Goal: Task Accomplishment & Management: Complete application form

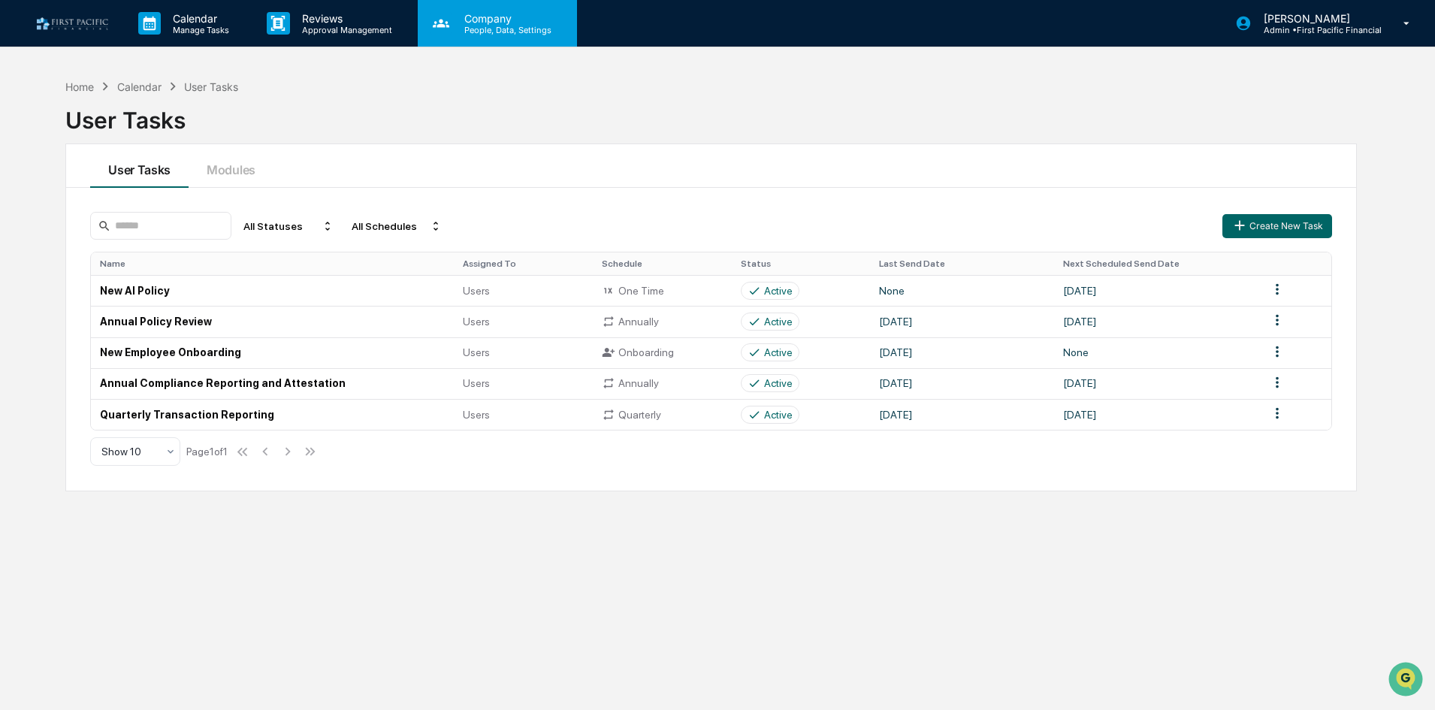
click at [501, 35] on div "Company People, Data, Settings" at bounding box center [497, 23] width 159 height 47
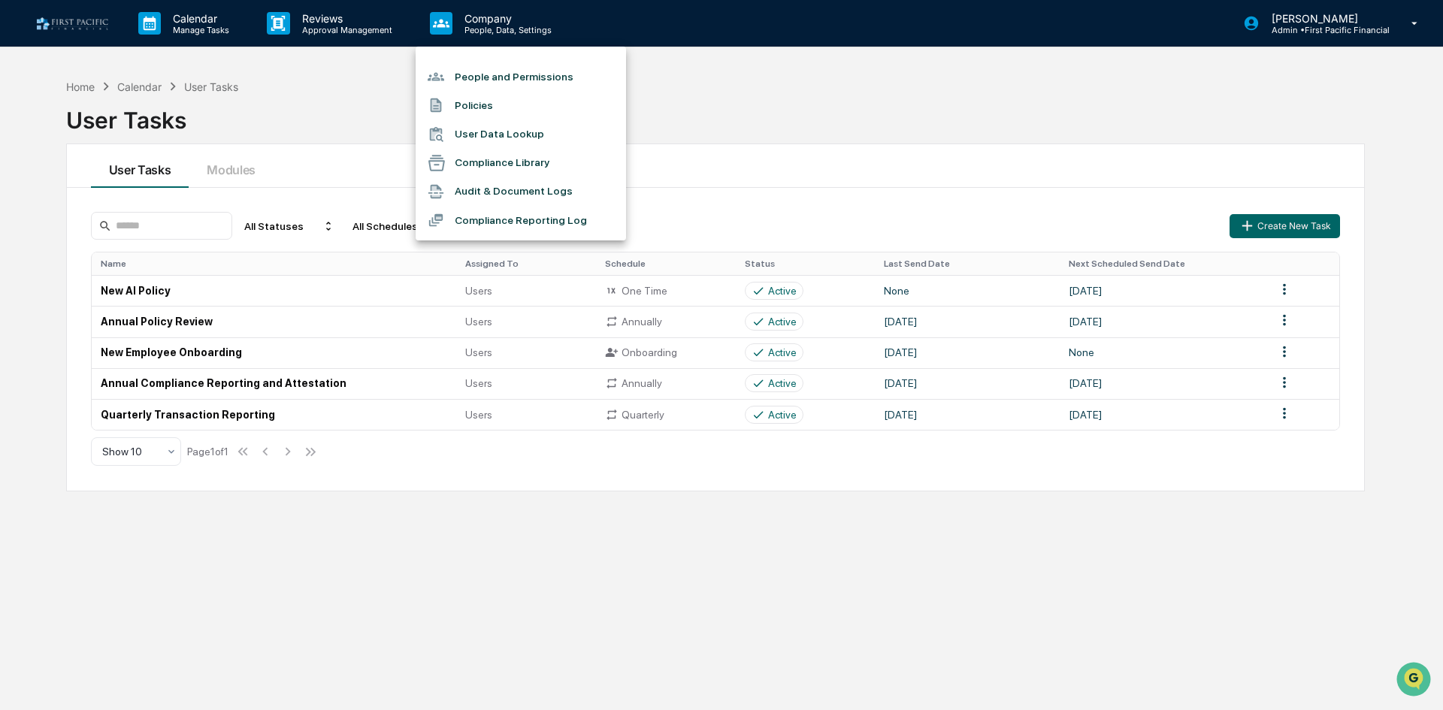
click at [531, 168] on li "Compliance Library" at bounding box center [521, 163] width 210 height 29
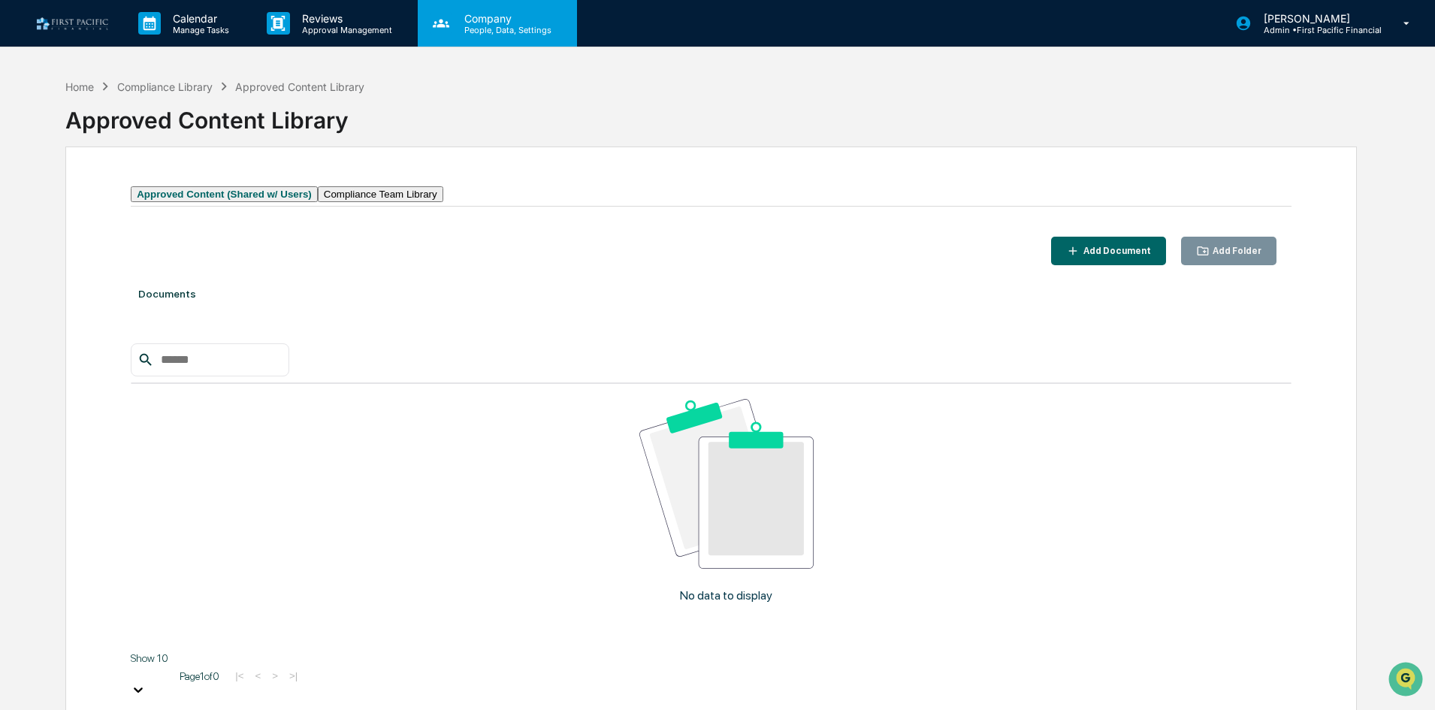
click at [526, 14] on p "Company" at bounding box center [505, 18] width 107 height 13
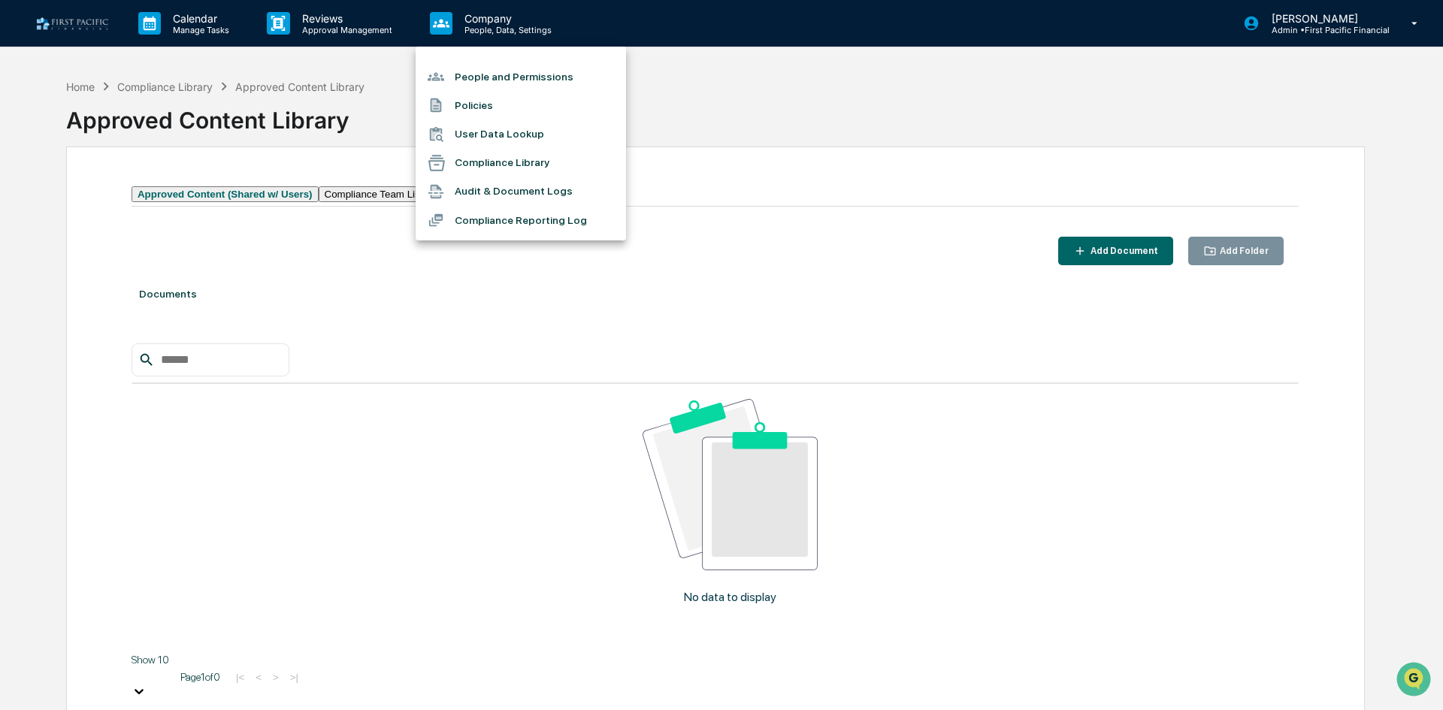
click at [565, 186] on li "Audit & Document Logs" at bounding box center [521, 191] width 210 height 29
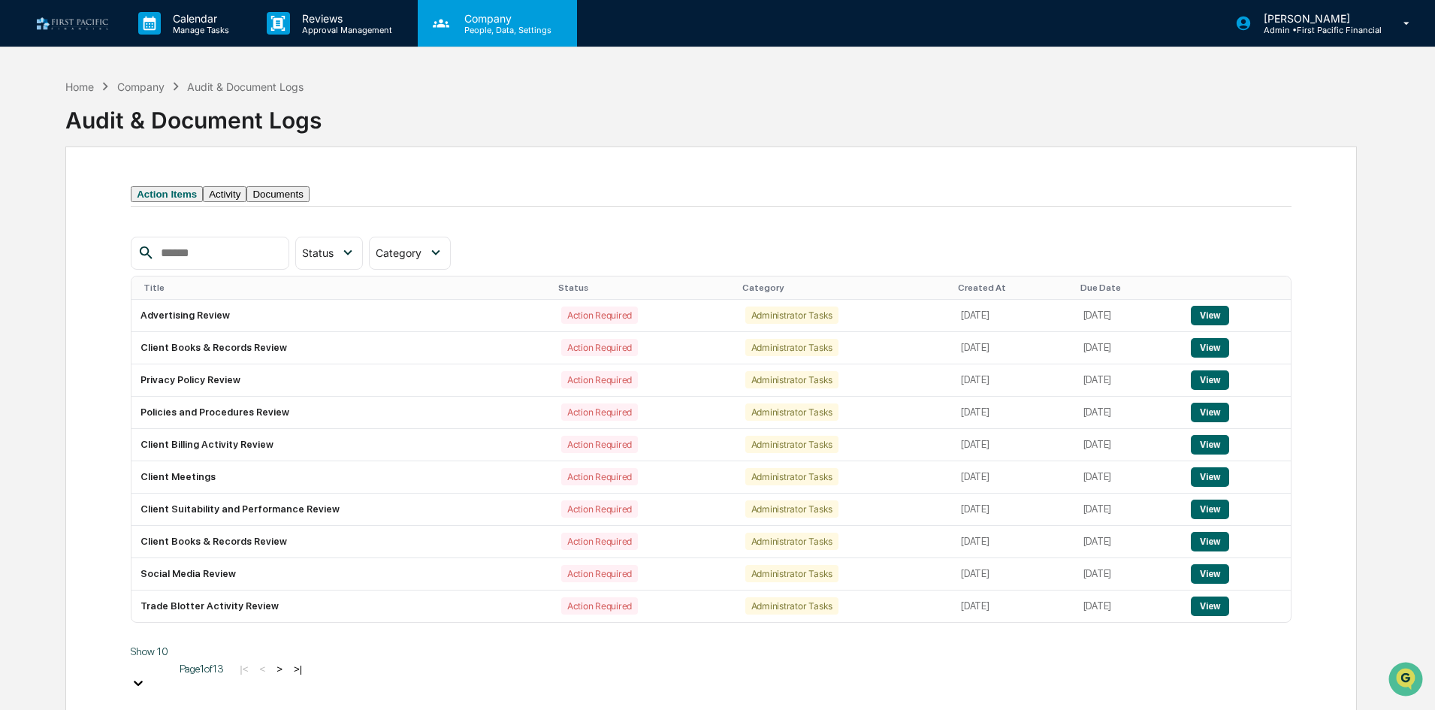
click at [501, 25] on p "People, Data, Settings" at bounding box center [505, 30] width 107 height 11
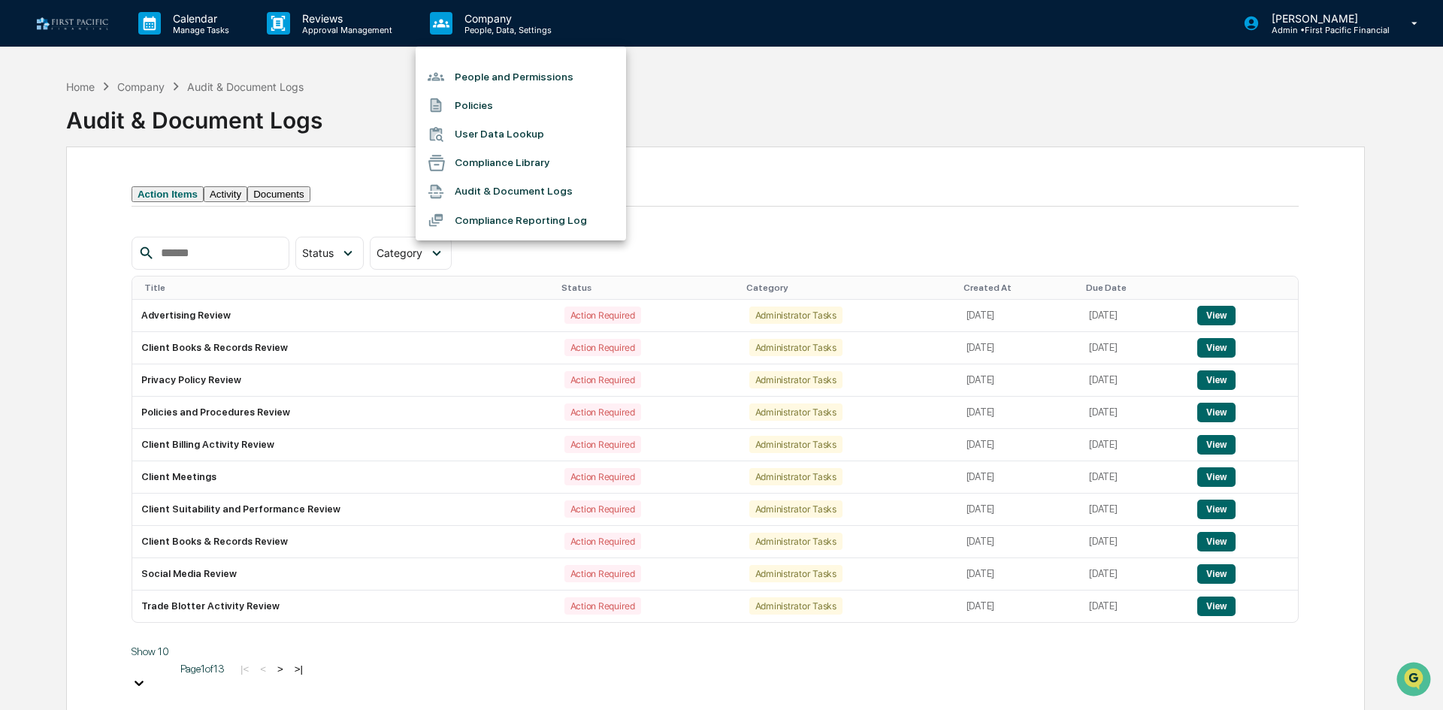
click at [492, 95] on li "Policies" at bounding box center [521, 105] width 210 height 29
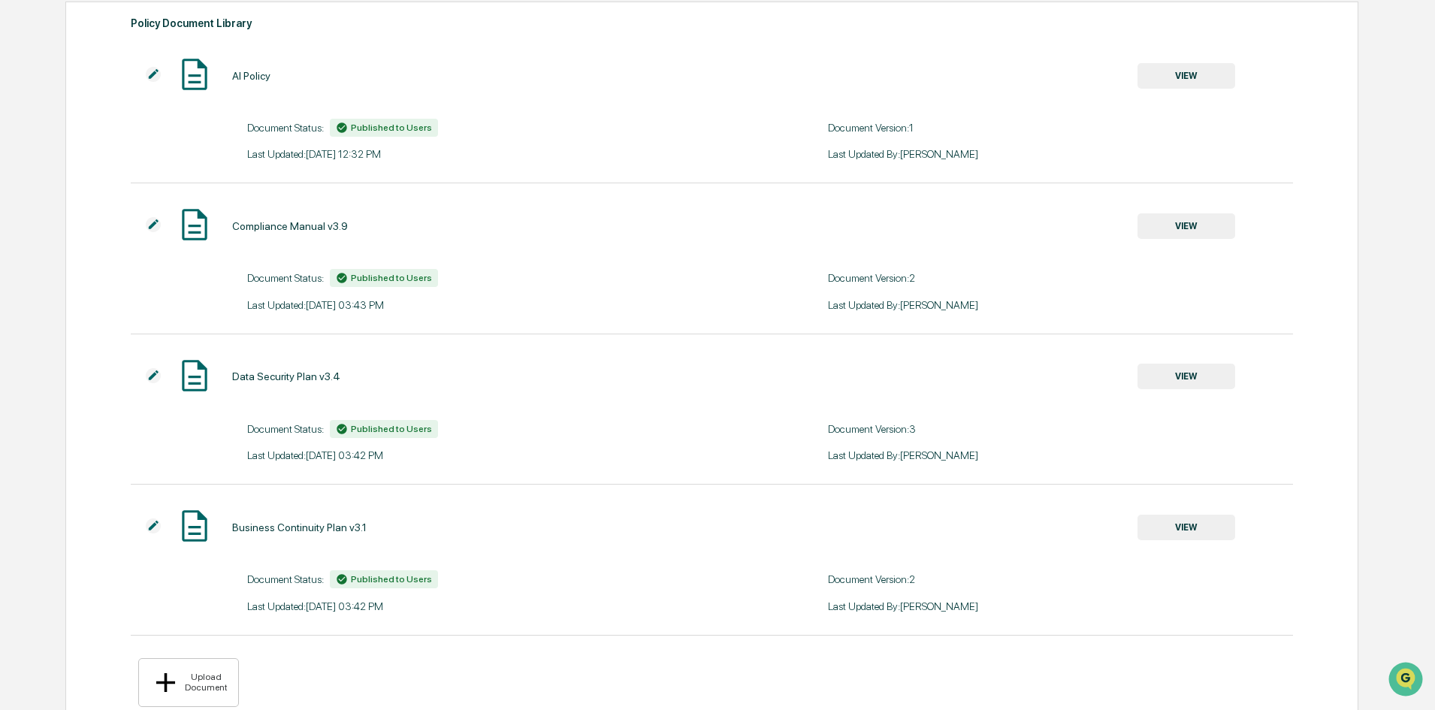
scroll to position [173, 0]
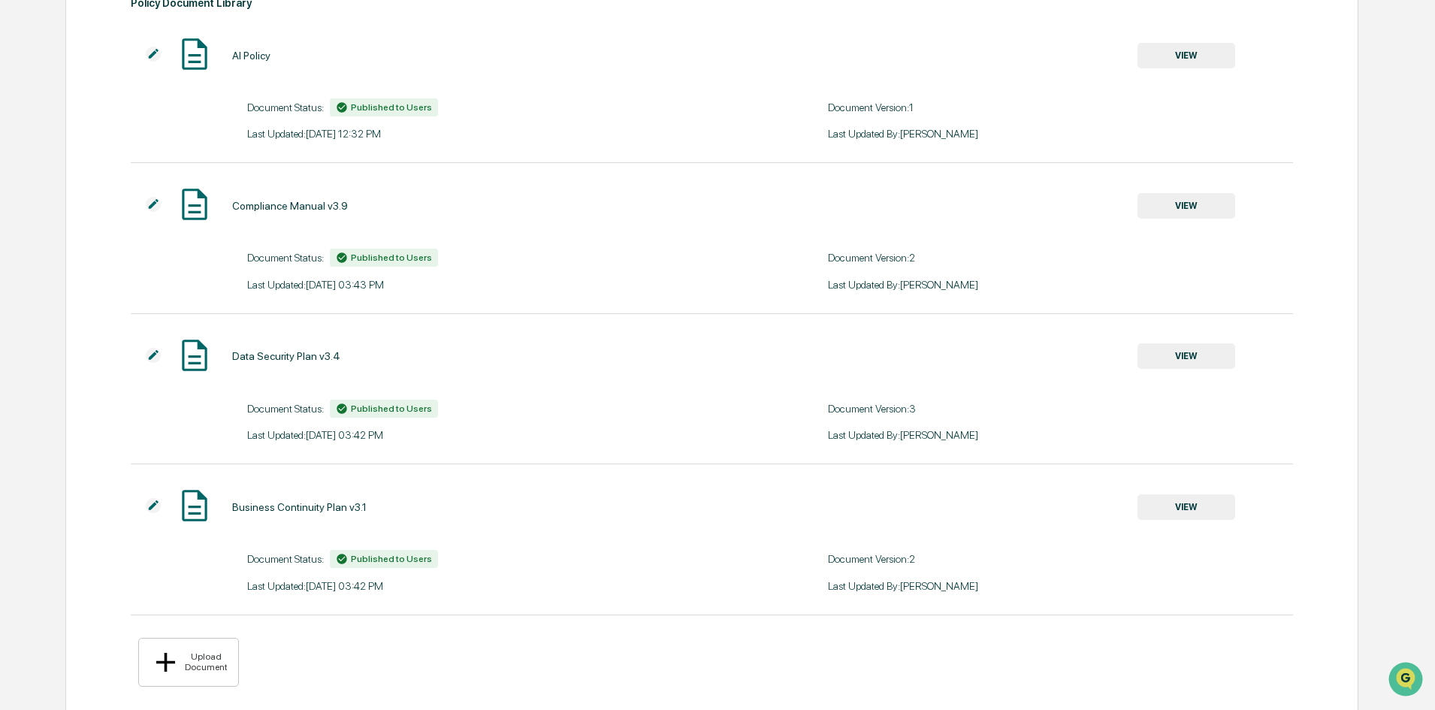
click at [156, 205] on img at bounding box center [153, 204] width 15 height 15
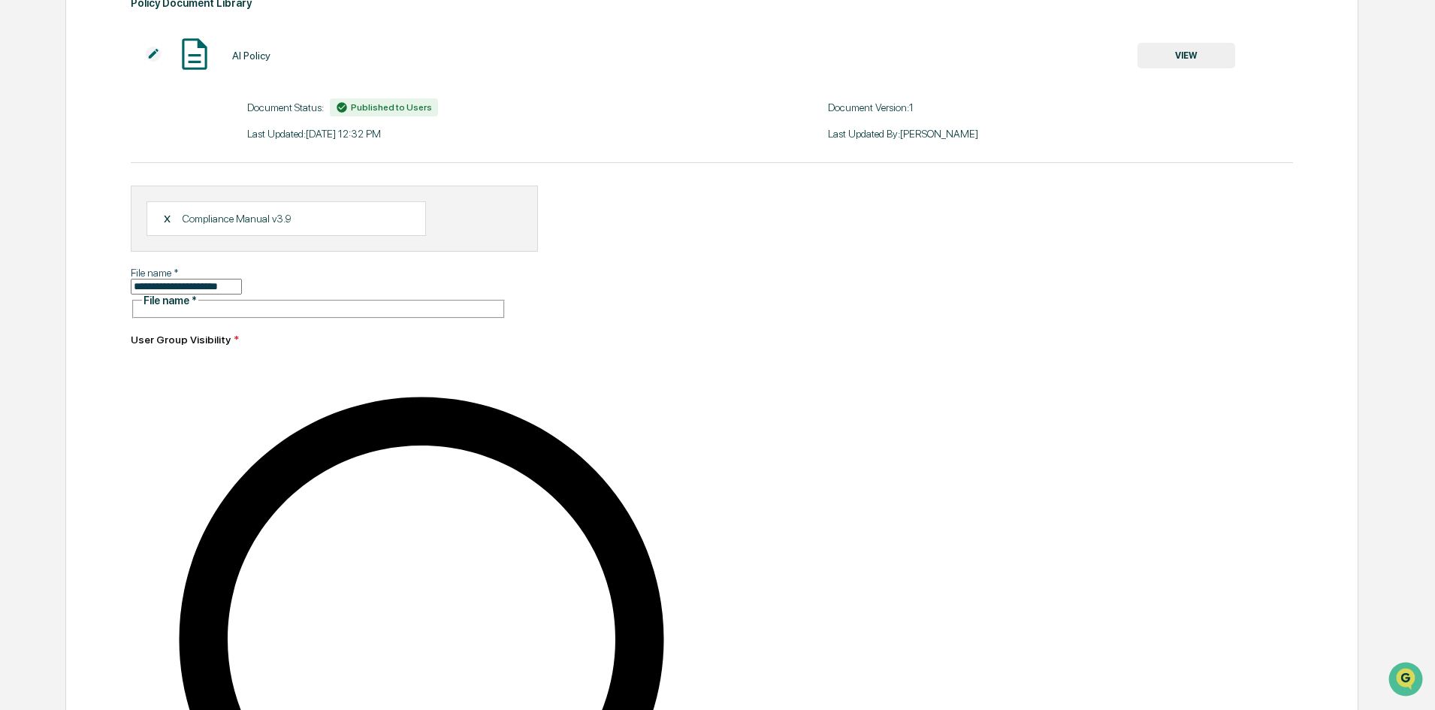
click at [167, 217] on div "X" at bounding box center [173, 219] width 20 height 14
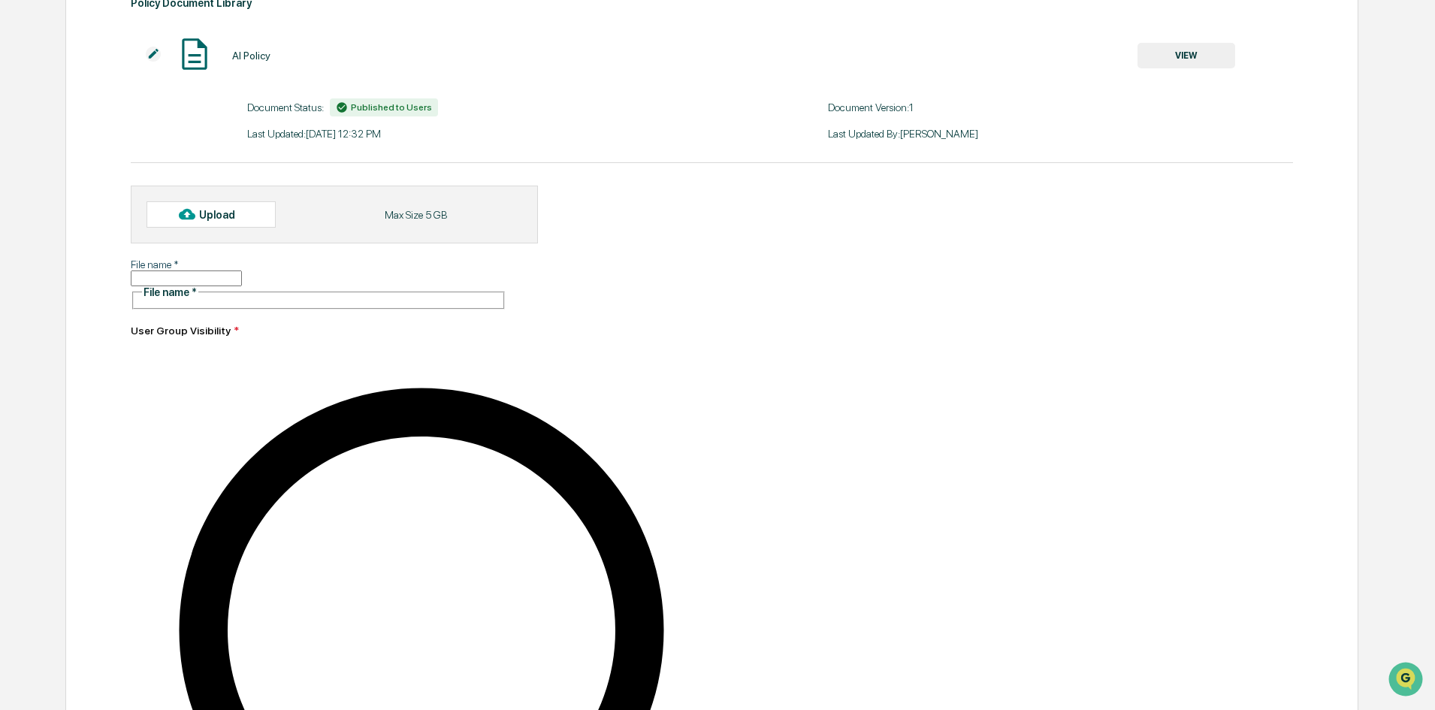
click at [249, 210] on div "Upload" at bounding box center [211, 214] width 129 height 26
type input "**********"
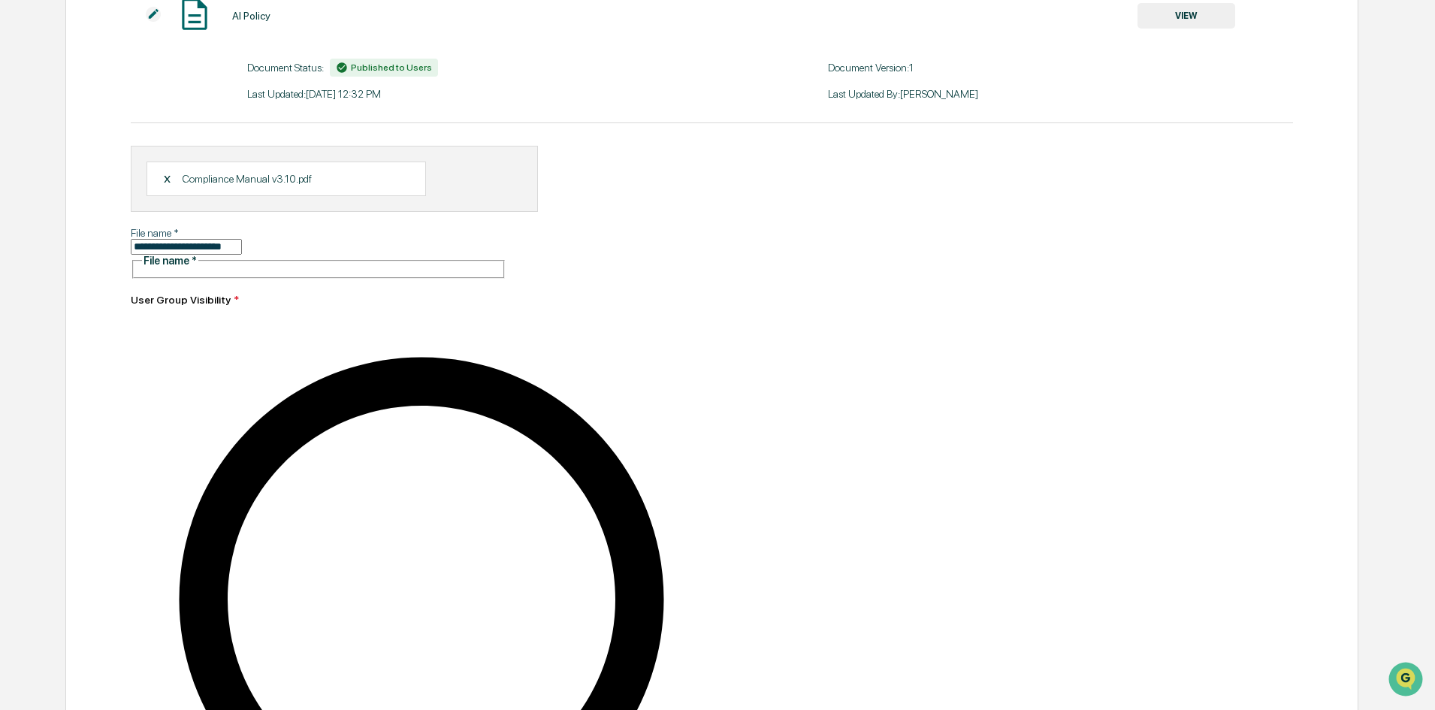
scroll to position [192, 0]
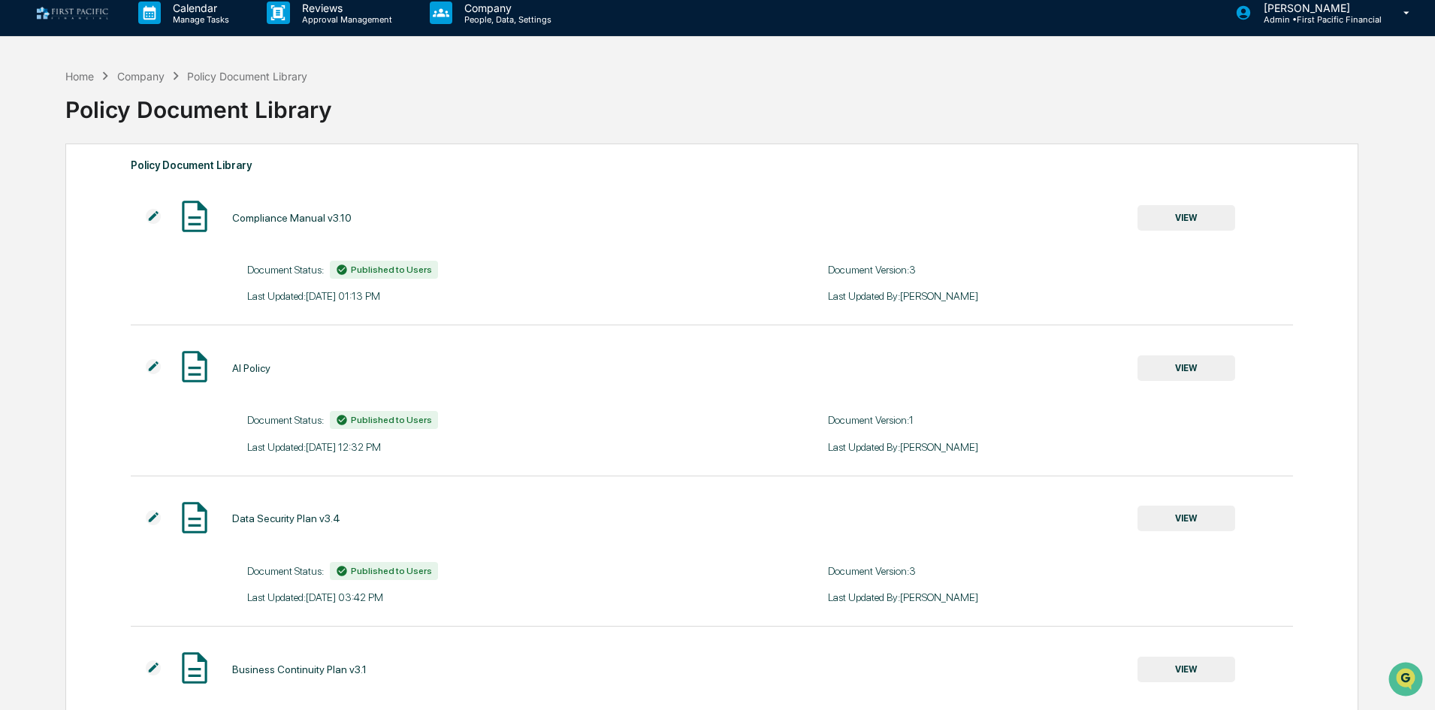
scroll to position [0, 0]
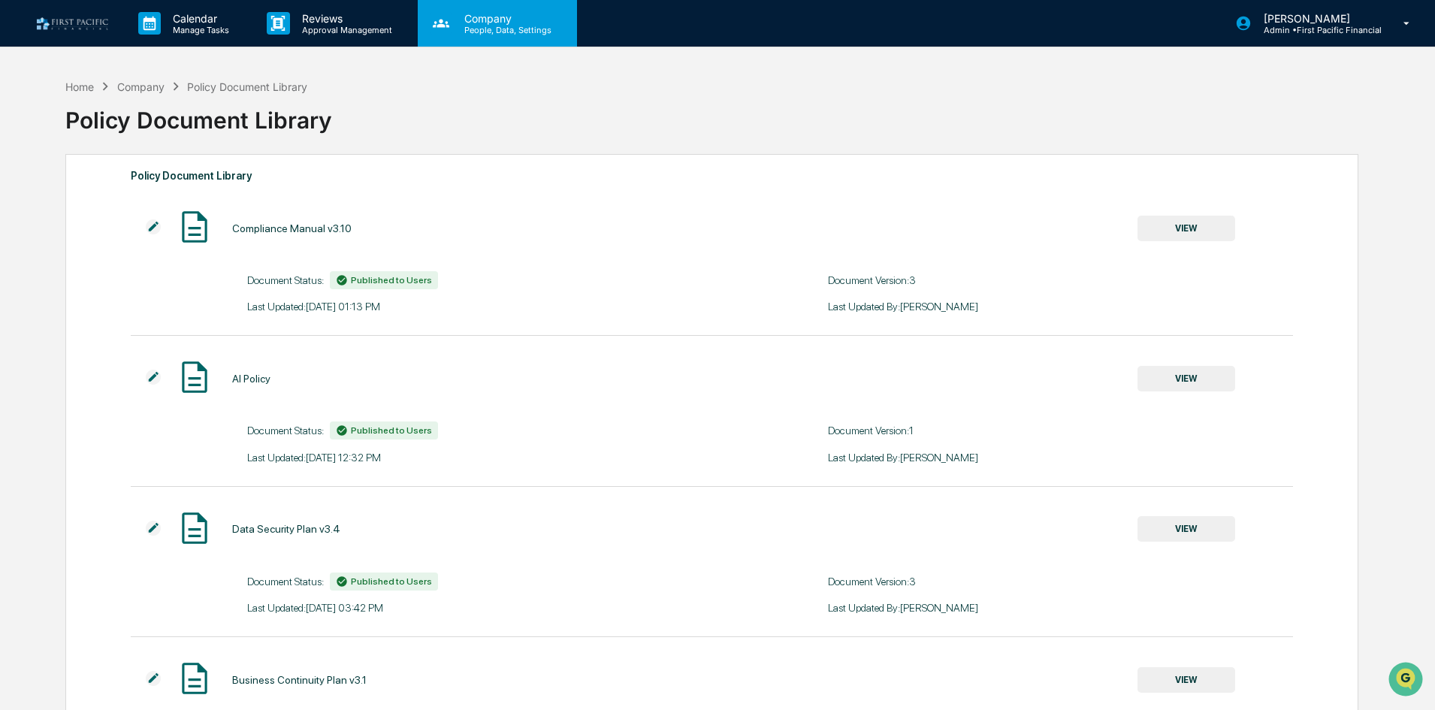
click at [489, 31] on p "People, Data, Settings" at bounding box center [505, 30] width 107 height 11
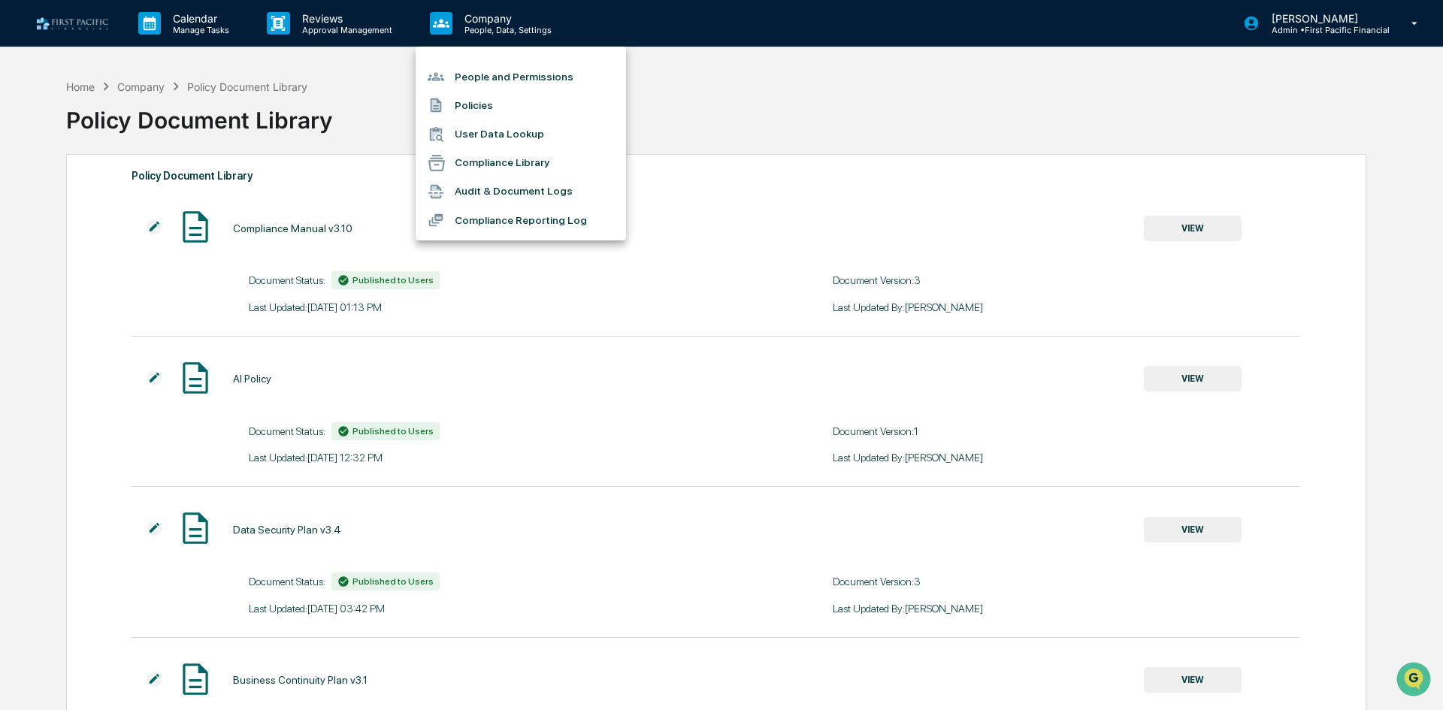
click at [209, 18] on div at bounding box center [721, 355] width 1443 height 710
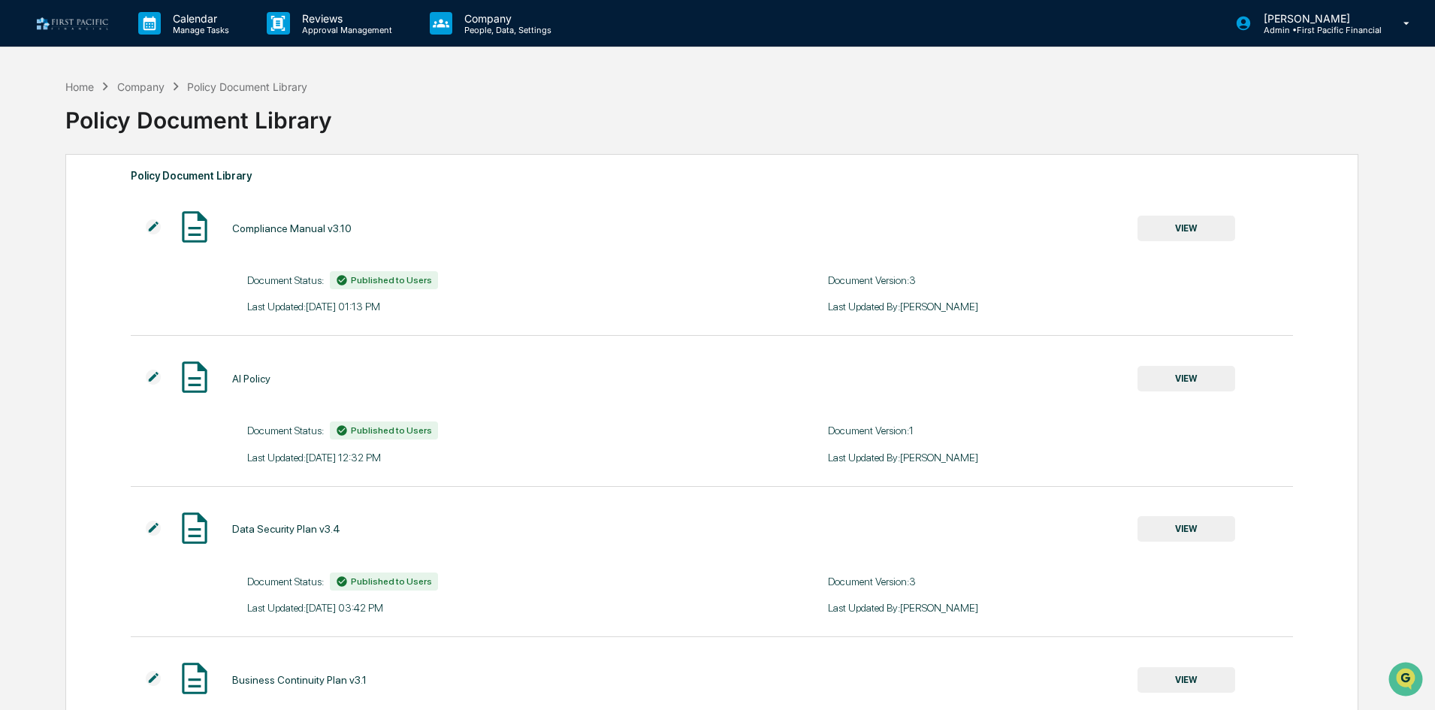
click at [204, 27] on p "Manage Tasks" at bounding box center [199, 30] width 76 height 11
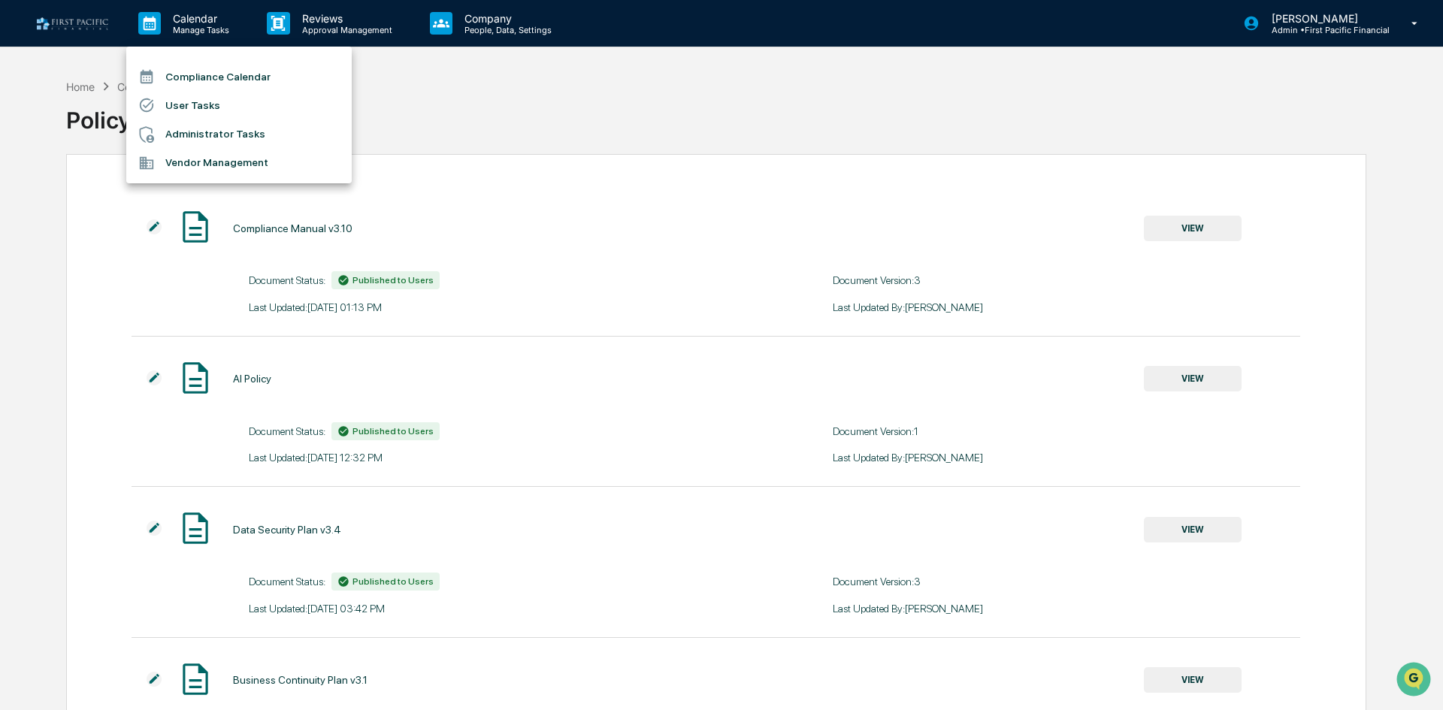
click at [249, 154] on li "Vendor Management" at bounding box center [238, 163] width 225 height 29
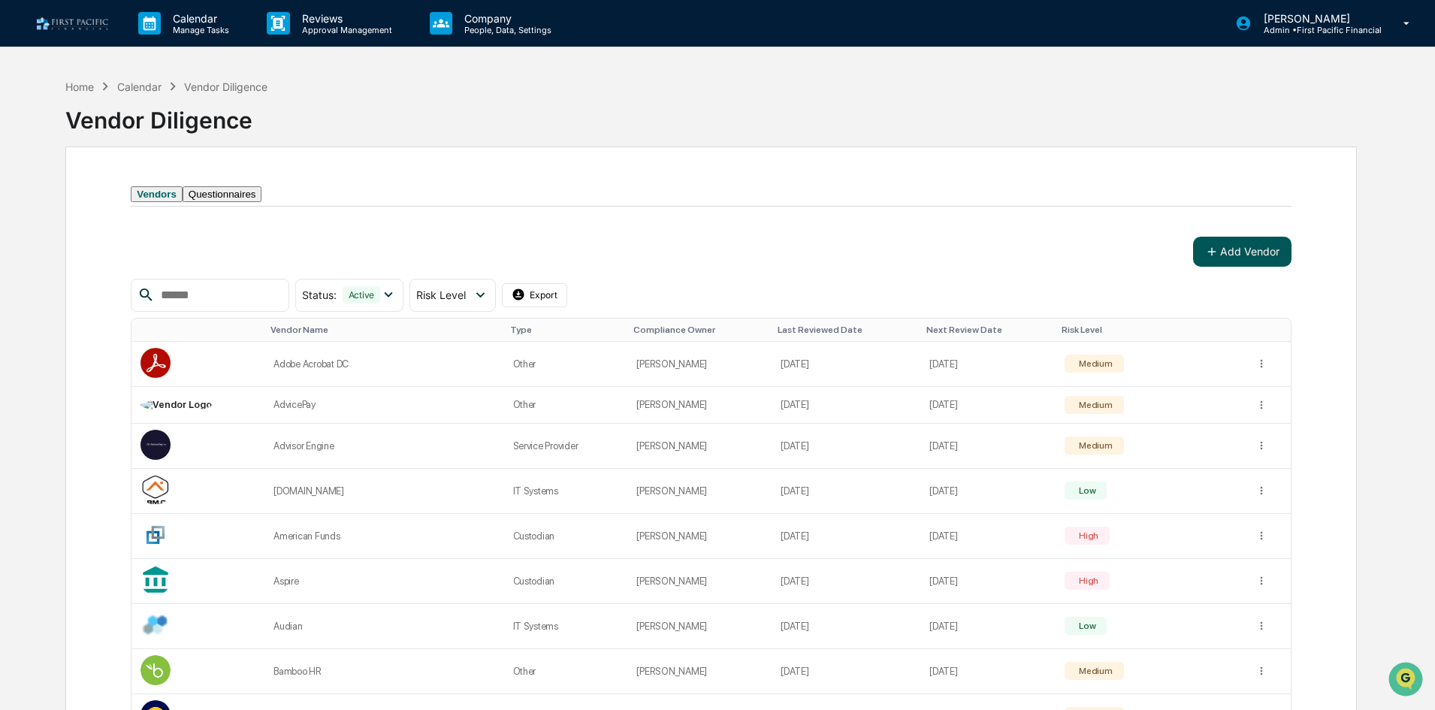
click at [1254, 267] on button "Add Vendor" at bounding box center [1242, 252] width 98 height 30
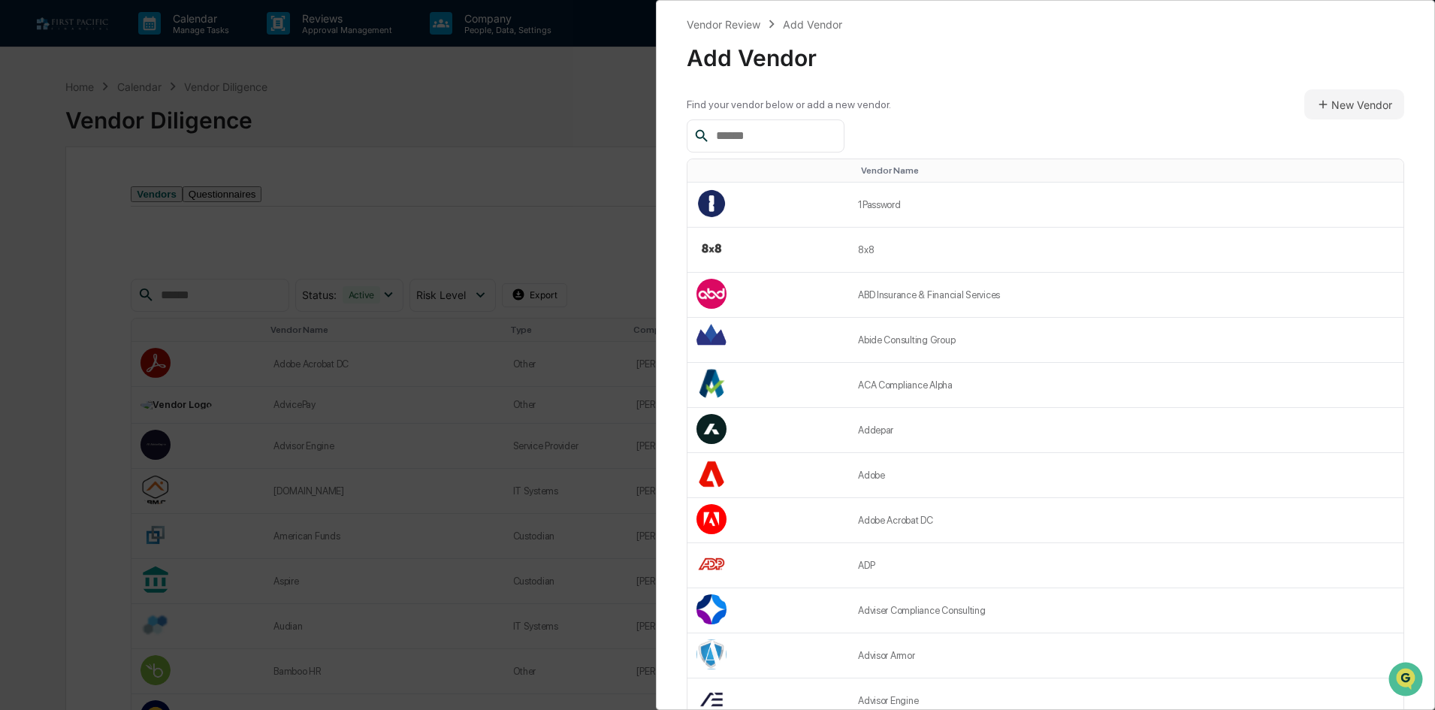
click at [767, 138] on input "text" at bounding box center [774, 136] width 128 height 20
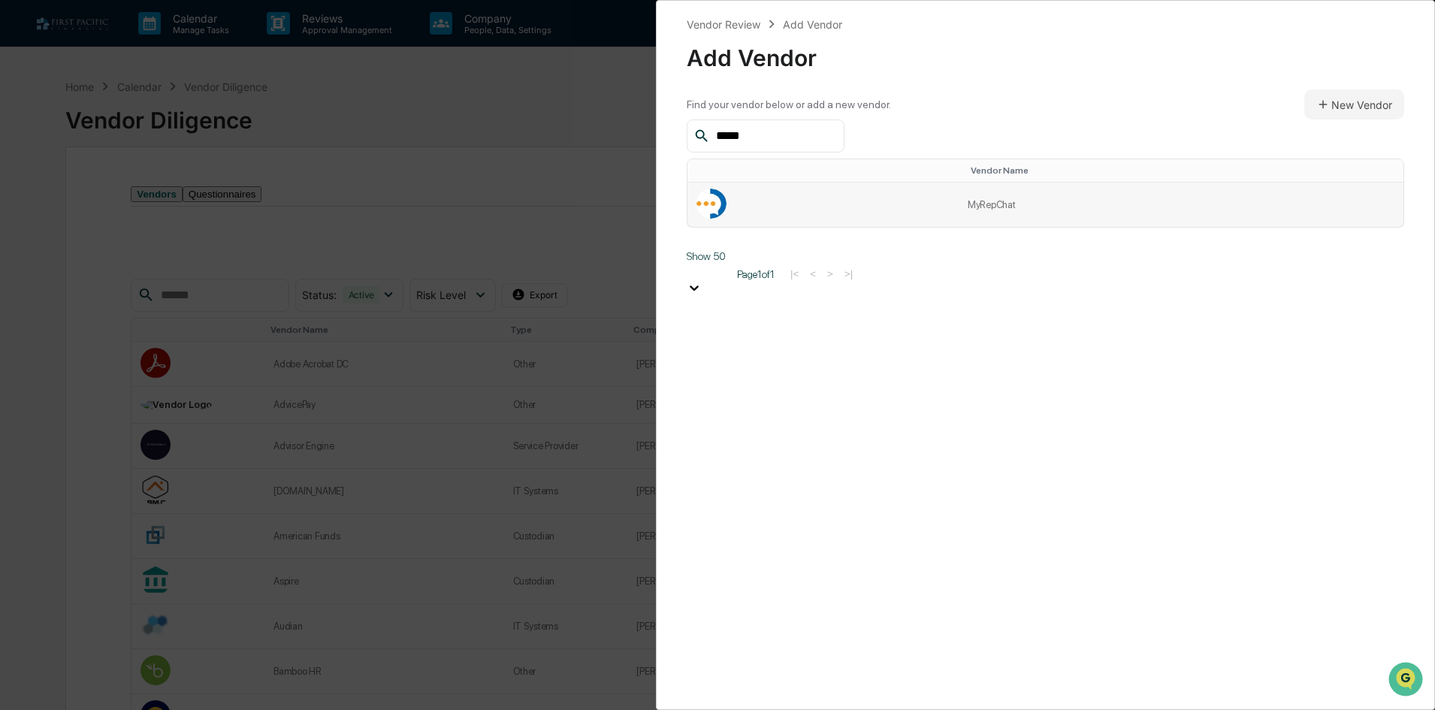
type input "*****"
click at [807, 206] on td at bounding box center [823, 205] width 271 height 44
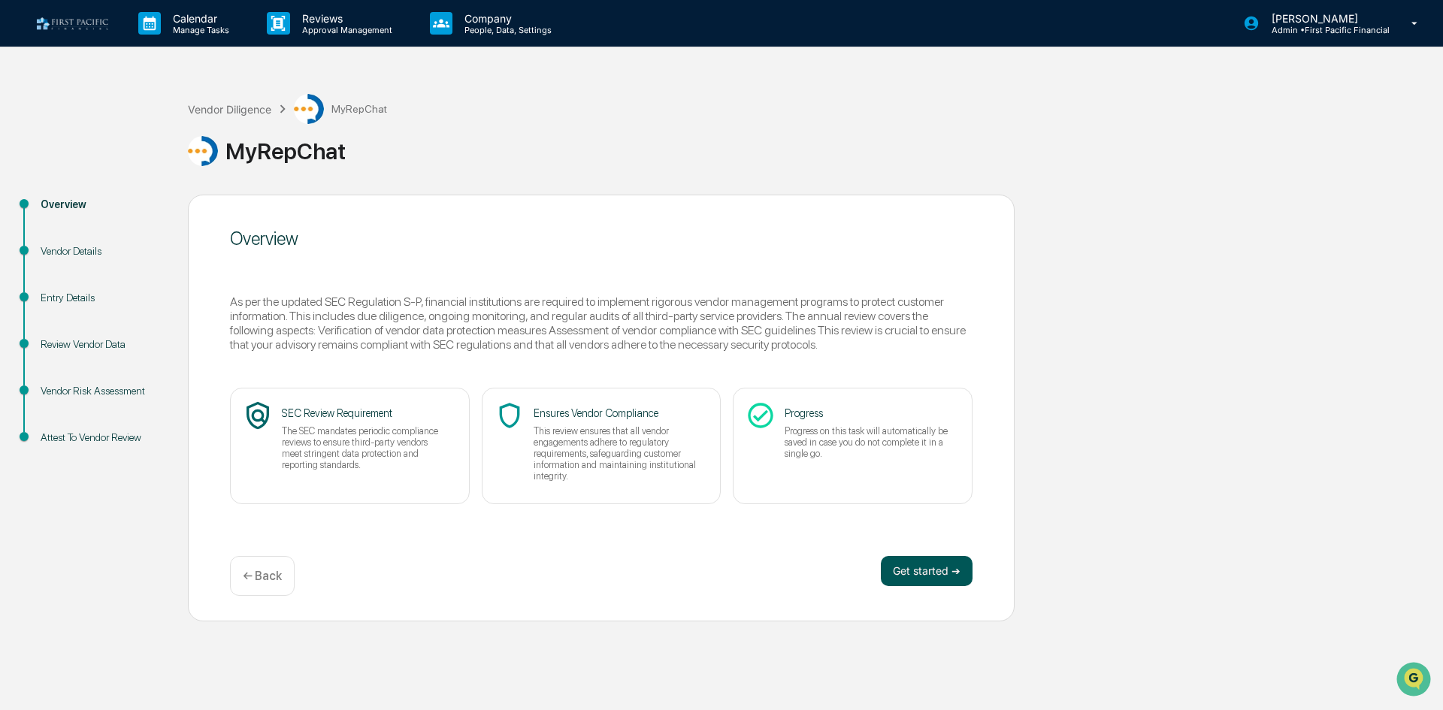
click at [915, 577] on button "Get started ➔" at bounding box center [927, 571] width 92 height 30
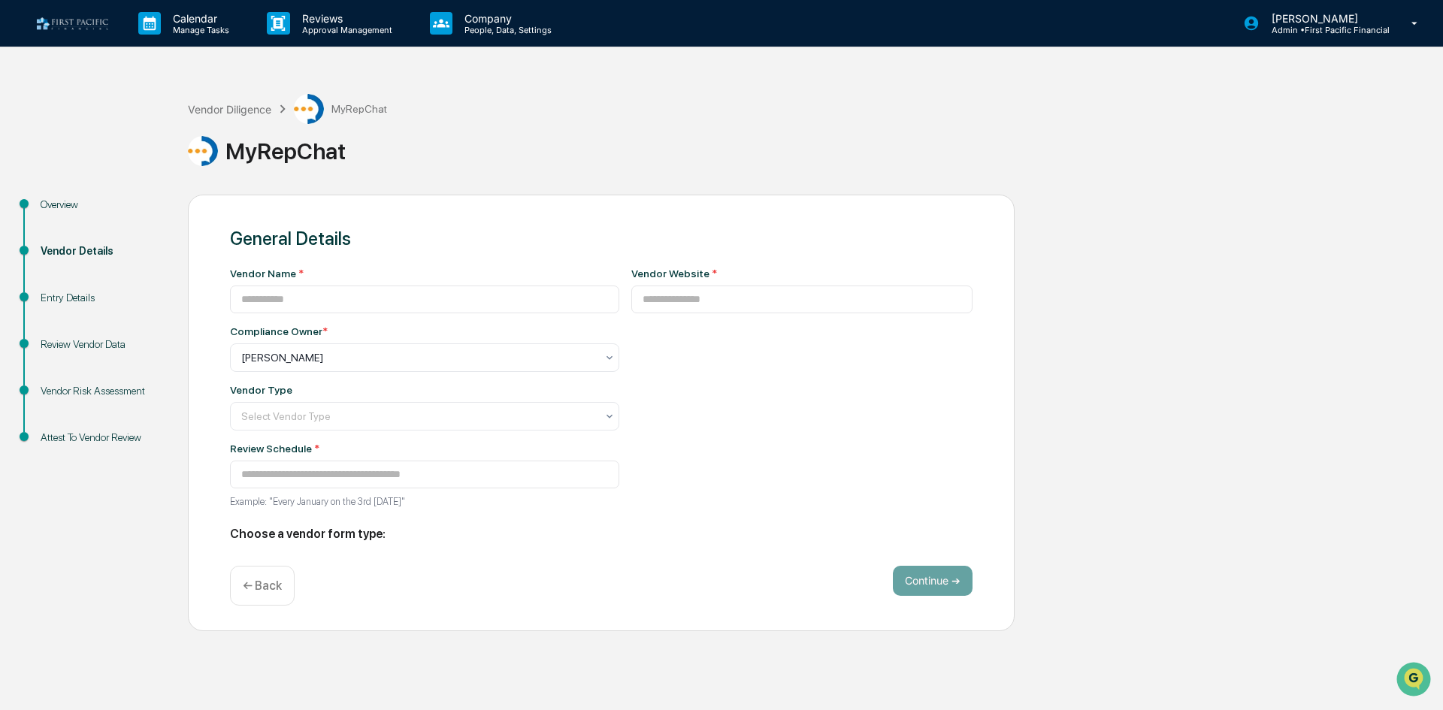
type input "*********"
type input "**********"
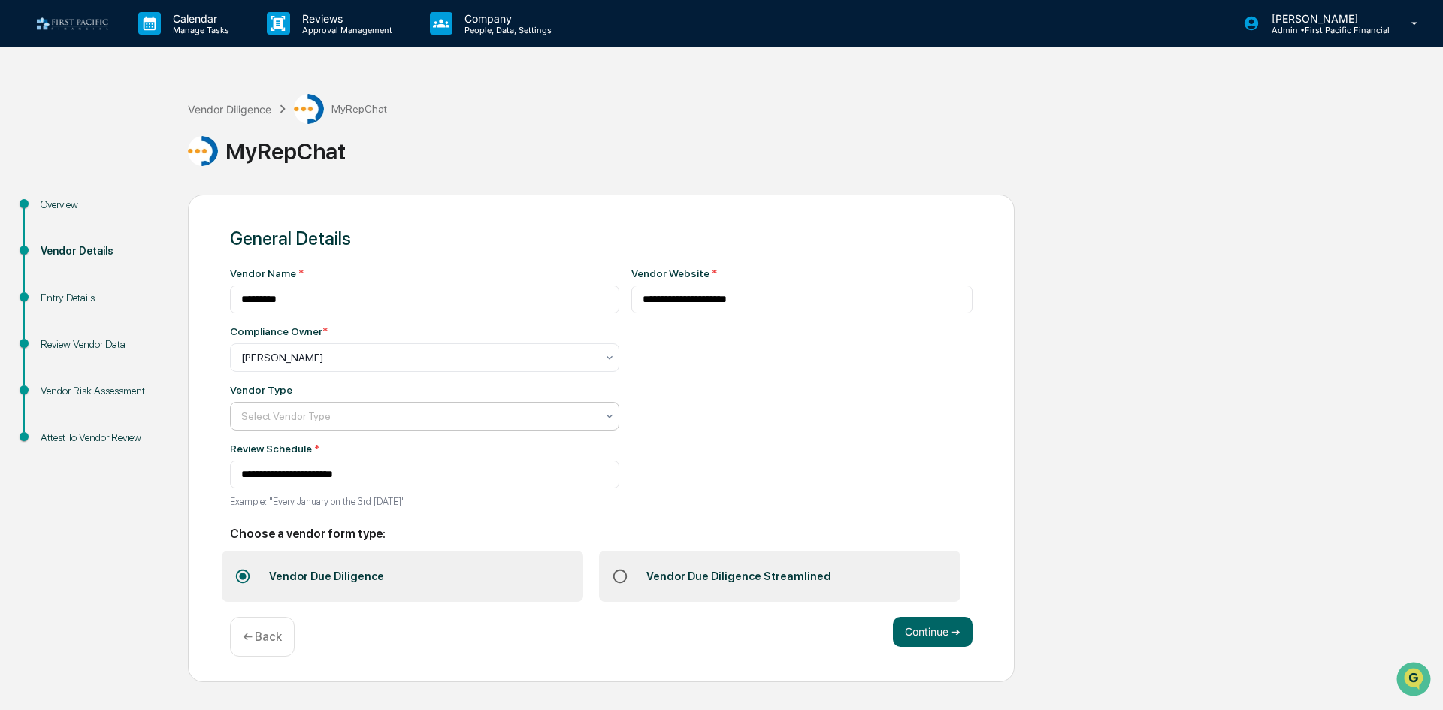
click at [426, 365] on div at bounding box center [418, 357] width 355 height 15
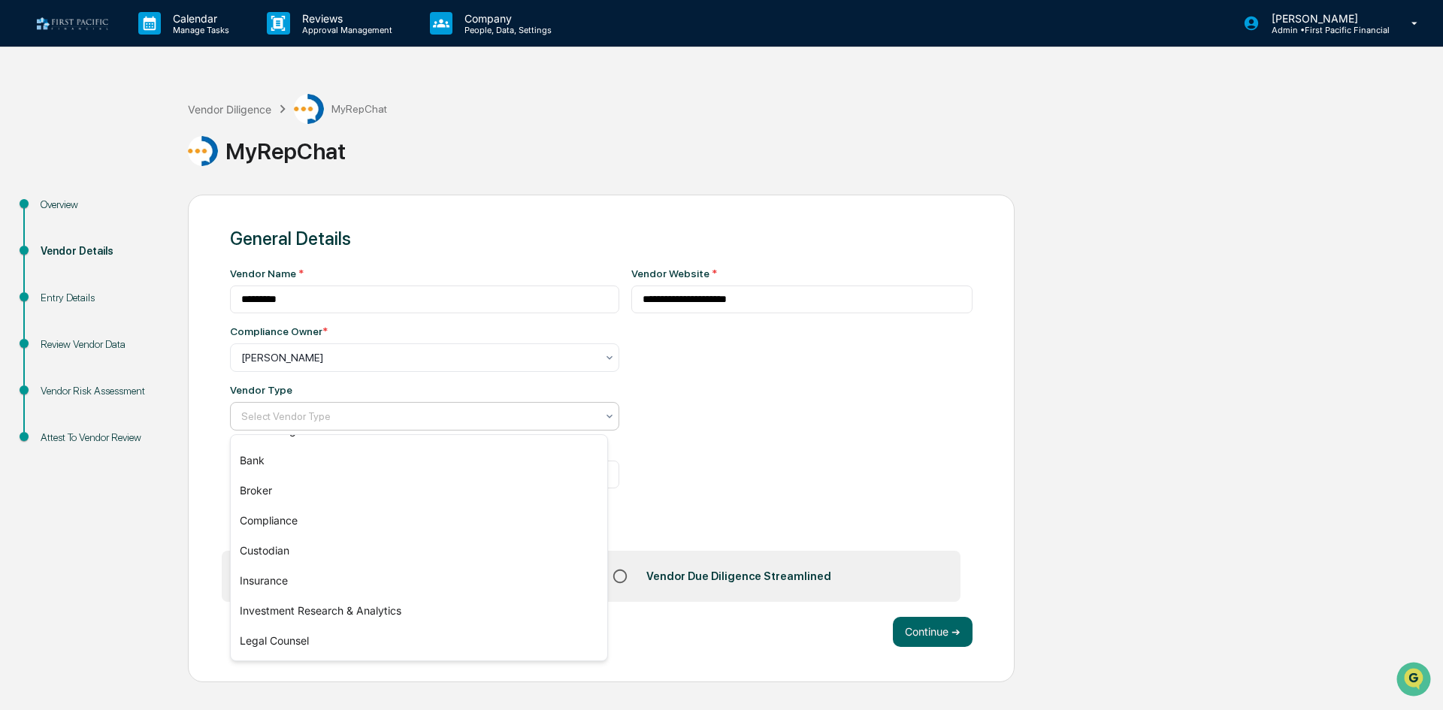
scroll to position [21, 0]
click at [341, 528] on div "Compliance" at bounding box center [419, 522] width 377 height 30
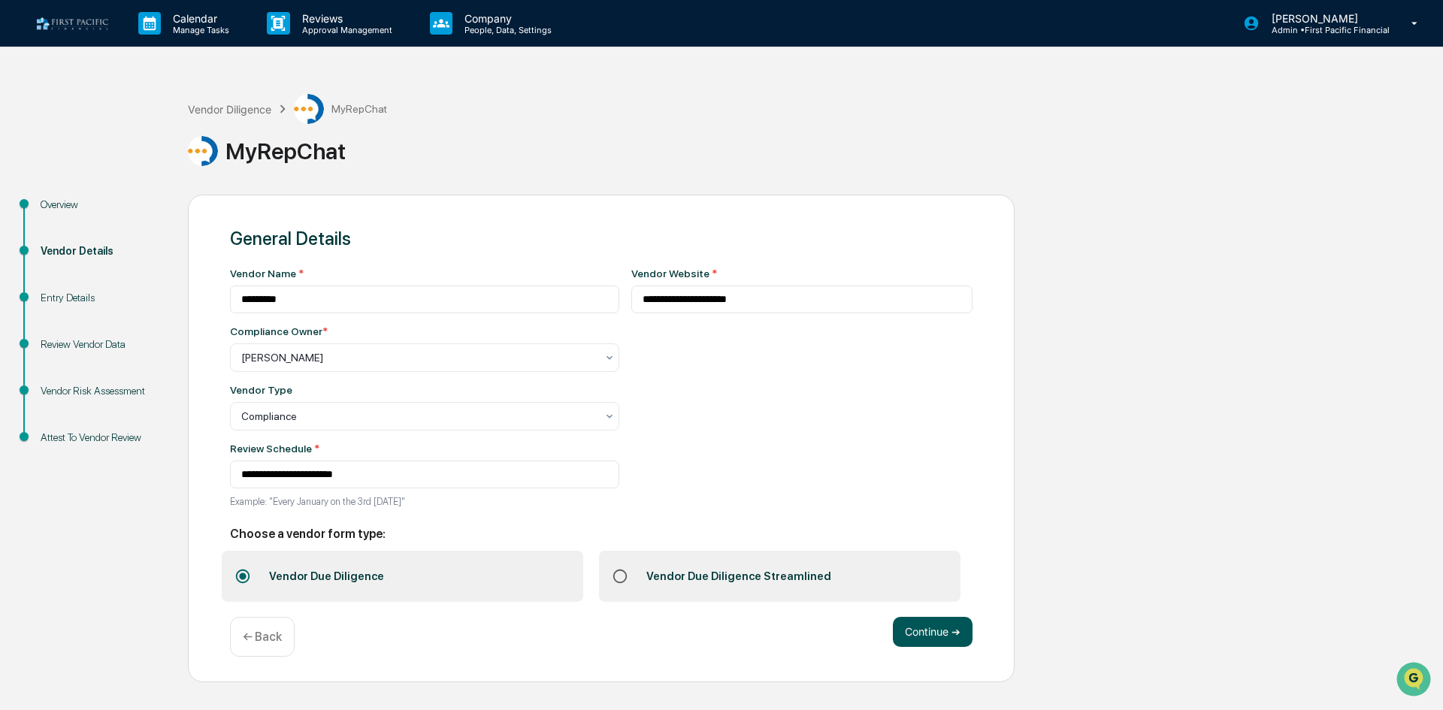
click at [935, 631] on button "Continue ➔" at bounding box center [933, 632] width 80 height 30
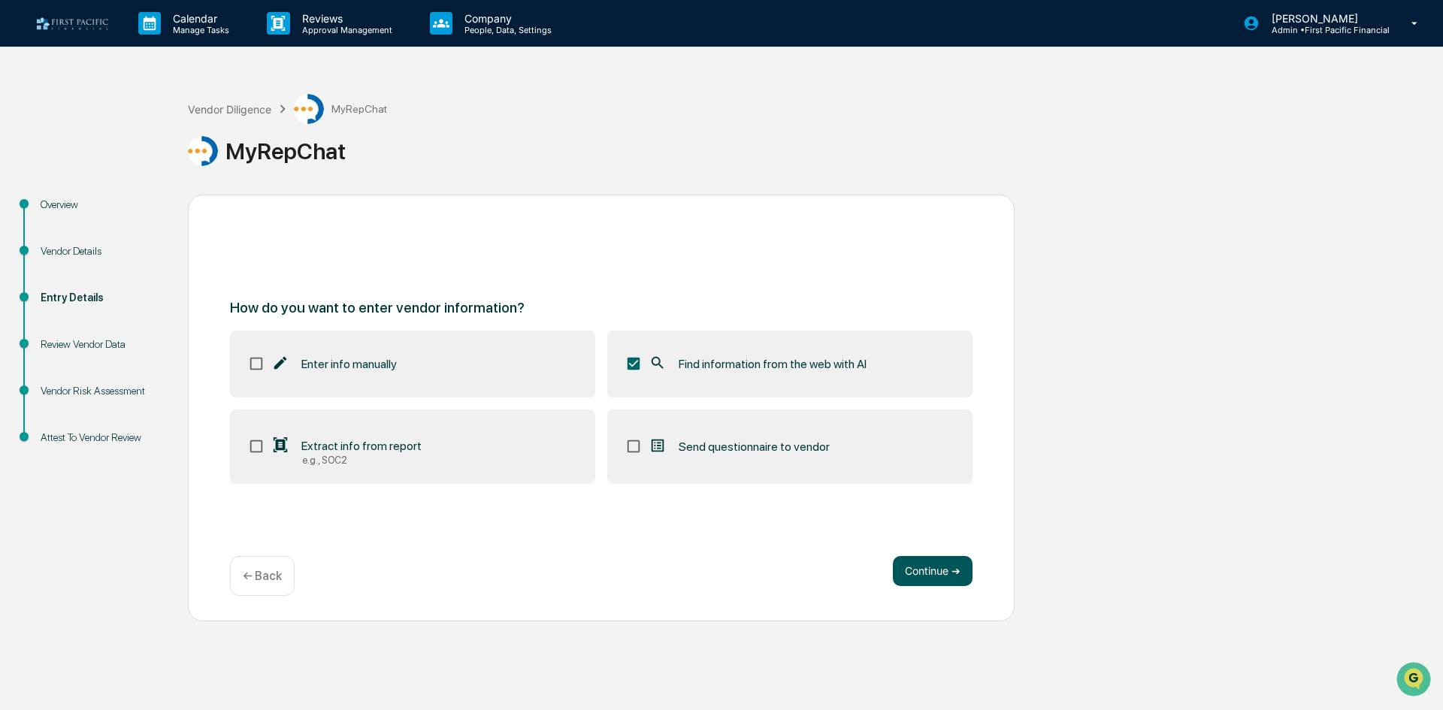
click at [939, 574] on button "Continue ➔" at bounding box center [933, 571] width 80 height 30
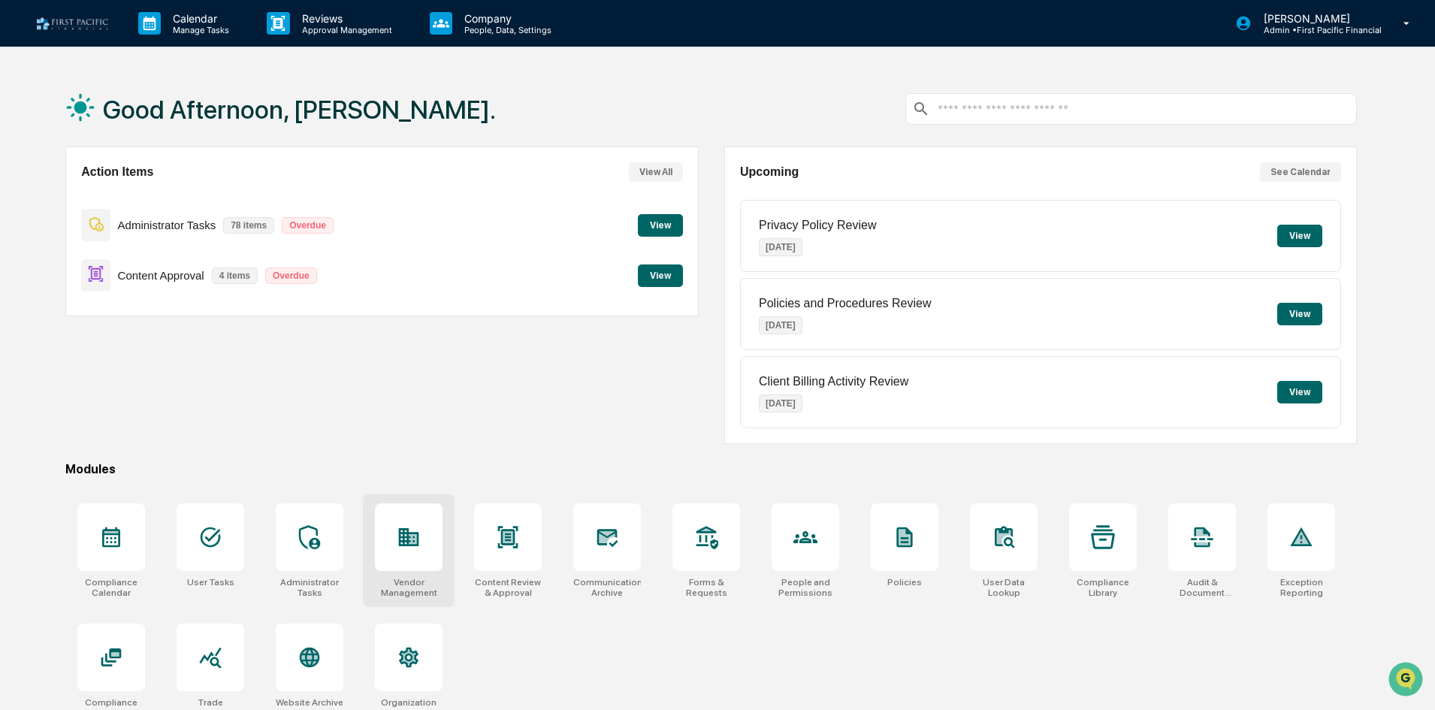
click at [406, 547] on icon at bounding box center [409, 537] width 24 height 24
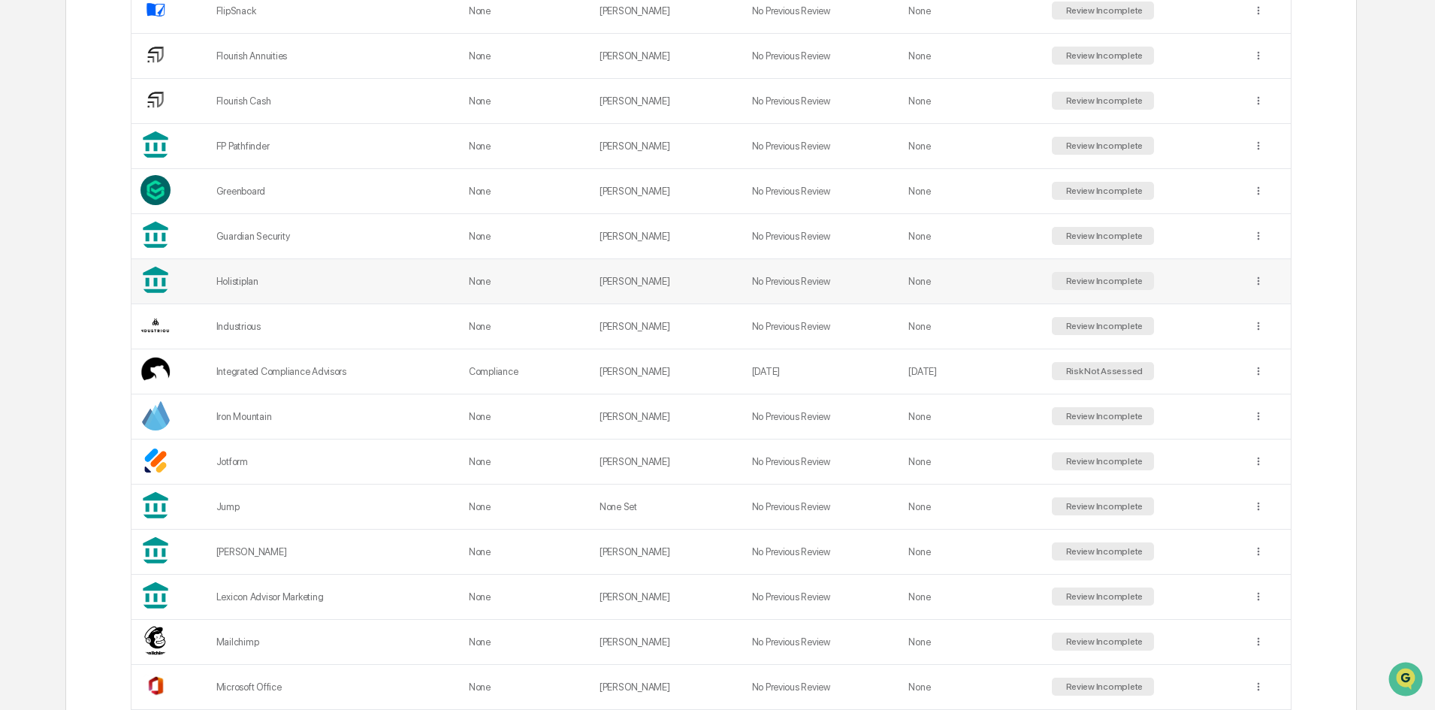
scroll to position [1653, 0]
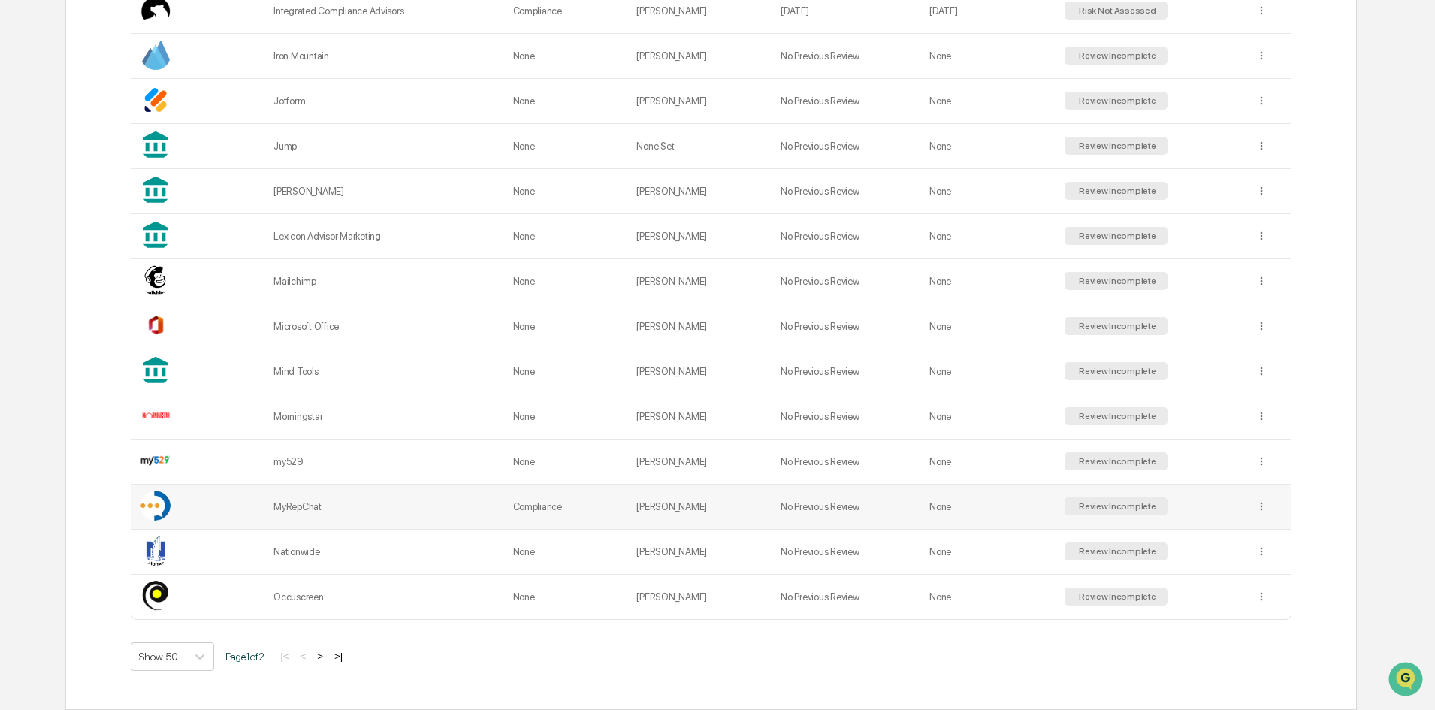
click at [322, 507] on div "MyRepChat" at bounding box center [384, 506] width 221 height 11
